Goal: Check status: Check status

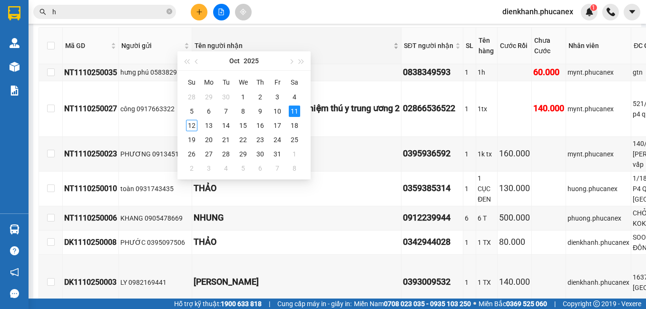
scroll to position [48, 0]
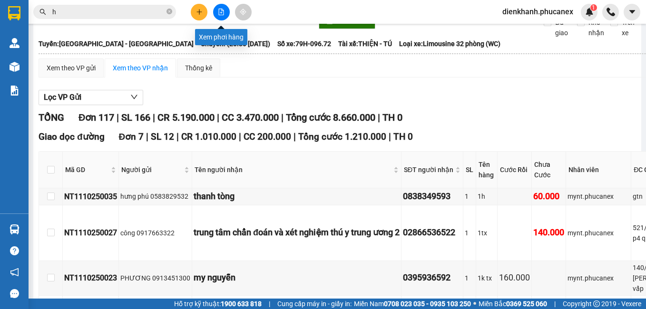
type input "[DATE]"
click at [219, 12] on icon "file-add" at bounding box center [221, 12] width 5 height 7
click at [216, 10] on button at bounding box center [221, 12] width 17 height 17
click at [222, 10] on icon "file-add" at bounding box center [221, 12] width 7 height 7
click at [172, 12] on span "h" at bounding box center [104, 12] width 143 height 14
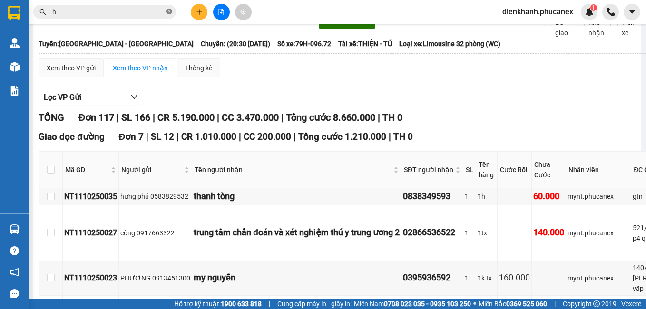
click at [168, 12] on icon "close-circle" at bounding box center [169, 12] width 6 height 6
click at [217, 13] on button at bounding box center [221, 12] width 17 height 17
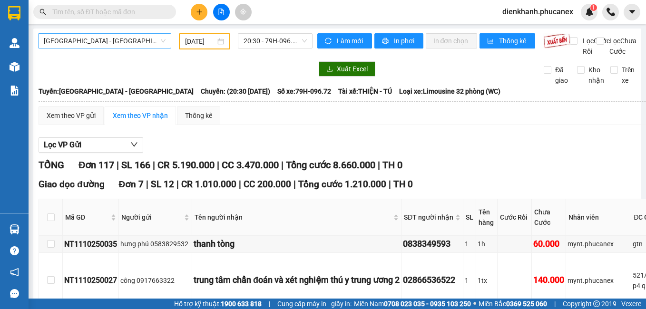
click at [132, 42] on span "[GEOGRAPHIC_DATA] - [GEOGRAPHIC_DATA]" at bounding box center [105, 41] width 122 height 14
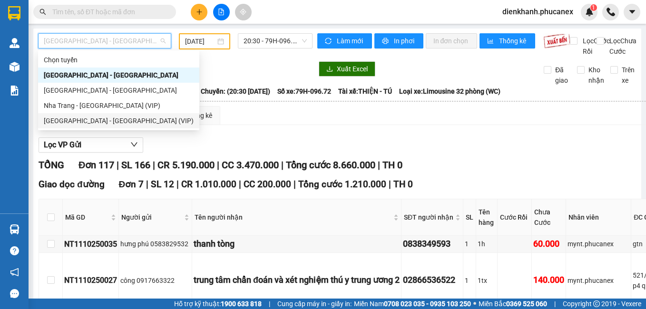
click at [116, 119] on div "[GEOGRAPHIC_DATA] - [GEOGRAPHIC_DATA] (VIP)" at bounding box center [119, 121] width 150 height 10
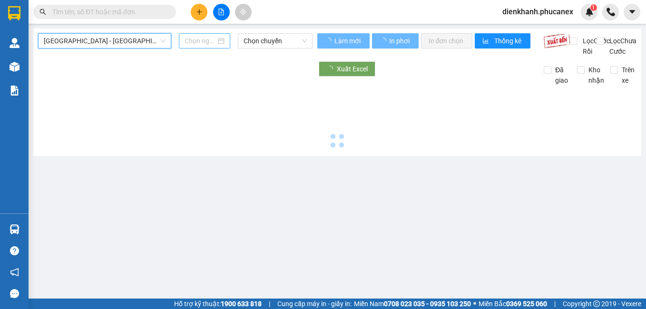
click at [196, 47] on div at bounding box center [204, 40] width 51 height 15
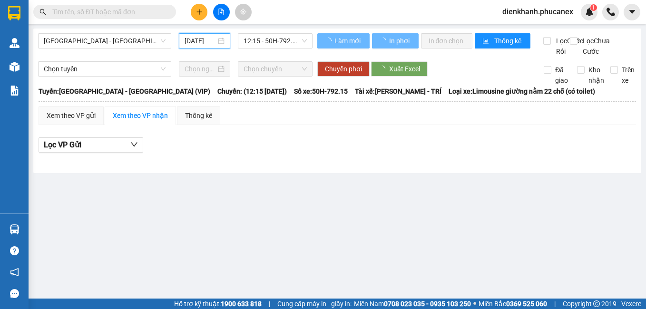
scroll to position [0, 3]
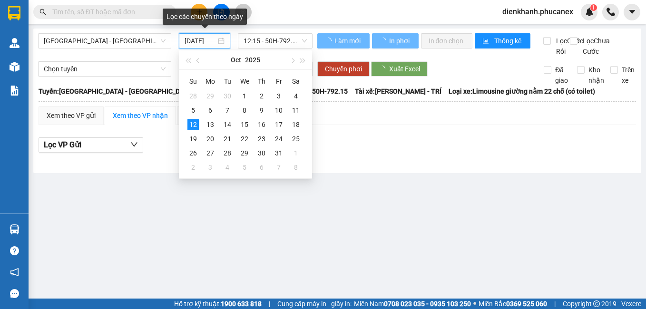
click at [195, 42] on input "[DATE]" at bounding box center [199, 41] width 31 height 10
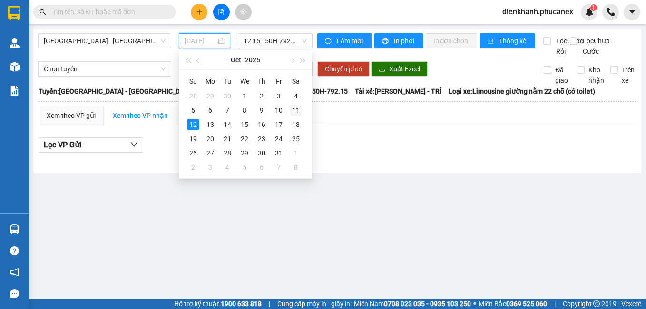
click at [298, 106] on div "11" at bounding box center [295, 110] width 11 height 11
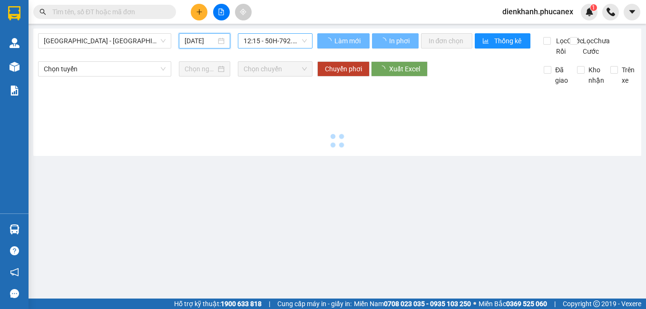
type input "[DATE]"
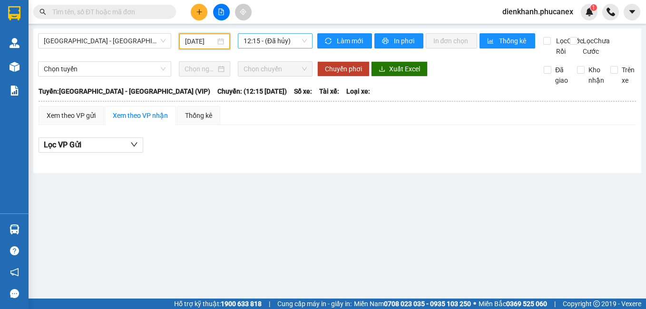
click at [251, 42] on span "12:15 - (Đã hủy)" at bounding box center [274, 41] width 63 height 14
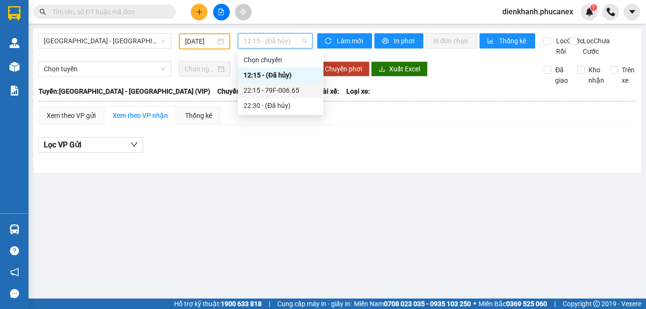
click at [262, 89] on div "22:15 - 79F-006.65" at bounding box center [280, 90] width 74 height 10
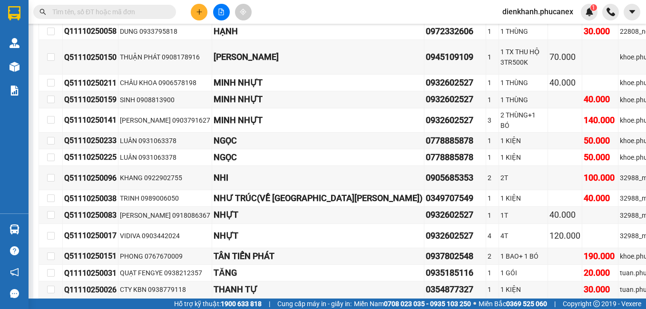
scroll to position [6735, 0]
